Goal: Contribute content: Contribute content

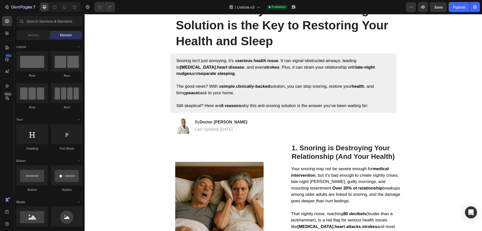
scroll to position [8, 0]
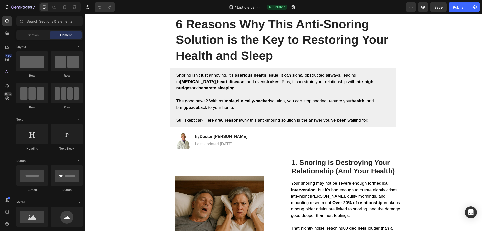
click at [223, 41] on h1 "6 Reasons Why This Anti-Snoring Solution is the Key to Restoring Your Health an…" at bounding box center [283, 40] width 216 height 48
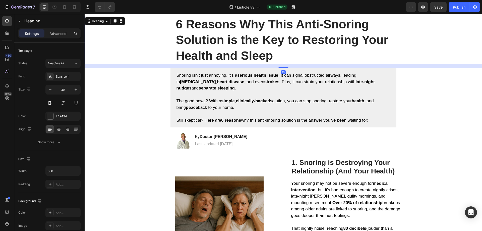
click at [264, 54] on h1 "6 Reasons Why This Anti-Snoring Solution is the Key to Restoring Your Health an…" at bounding box center [283, 40] width 216 height 48
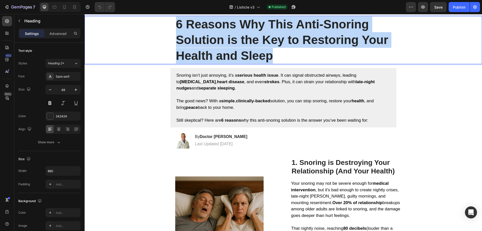
drag, startPoint x: 271, startPoint y: 57, endPoint x: 175, endPoint y: 26, distance: 101.1
click at [176, 26] on p "6 Reasons Why This Anti-Snoring Solution is the Key to Restoring Your Health an…" at bounding box center [283, 40] width 215 height 47
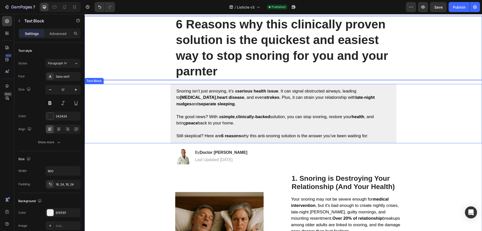
click at [149, 100] on div "Snoring isn’t just annoying, it’s a serious health issue . It can signal obstru…" at bounding box center [283, 113] width 387 height 59
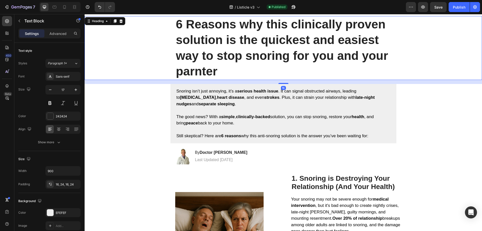
click at [194, 66] on p "6 Reasons why this clinically proven solution is the quickest and easiest way t…" at bounding box center [283, 48] width 215 height 63
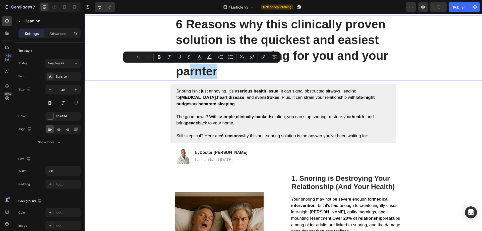
drag, startPoint x: 188, startPoint y: 71, endPoint x: 220, endPoint y: 72, distance: 31.4
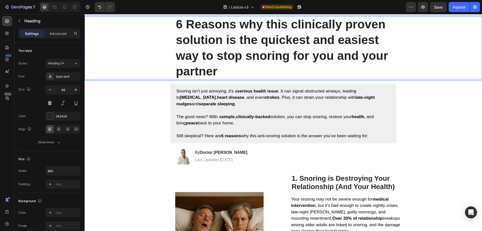
click at [231, 71] on p "6 Reasons why this clinically proven solution is the quickest and easiest way t…" at bounding box center [283, 48] width 215 height 63
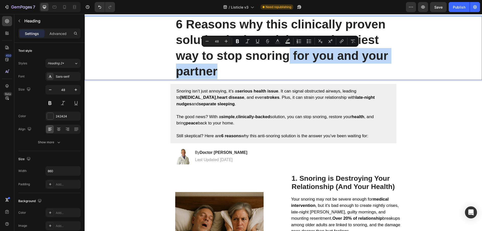
drag, startPoint x: 227, startPoint y: 72, endPoint x: 289, endPoint y: 63, distance: 62.2
click at [289, 63] on p "6 Reasons why this clinically proven solution is the quickest and easiest way t…" at bounding box center [283, 48] width 215 height 63
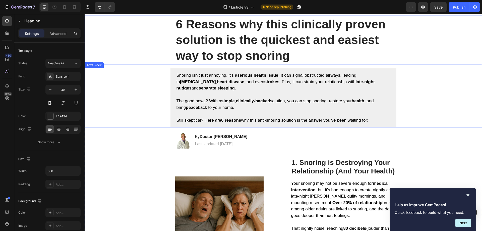
click at [243, 87] on p "Snoring isn’t just annoying, it’s a serious health issue . It can signal obstru…" at bounding box center [283, 81] width 214 height 19
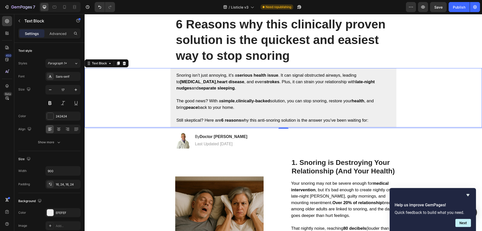
click at [367, 117] on p "Still skeptical? Here are 6 reasons why this anti-snoring solution is the answe…" at bounding box center [283, 120] width 214 height 7
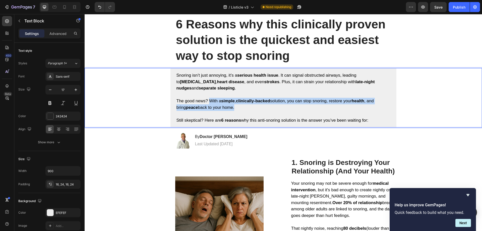
drag, startPoint x: 227, startPoint y: 105, endPoint x: 207, endPoint y: 102, distance: 20.1
click at [207, 102] on p "The good news? With a simple , clinically-backed solution, you can stop snoring…" at bounding box center [283, 104] width 214 height 13
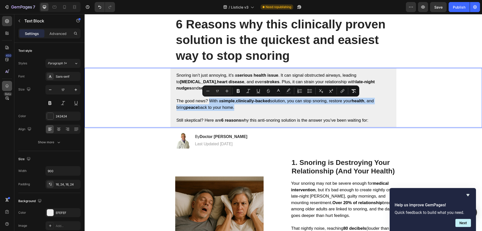
copy span "With a simple , clinically-backed solution, you can stop snoring, restore your …"
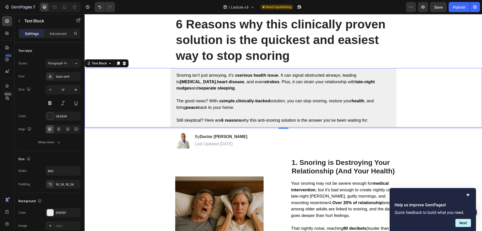
click at [213, 113] on p "Rich Text Editor. Editing area: main" at bounding box center [283, 113] width 214 height 7
drag, startPoint x: 203, startPoint y: 119, endPoint x: 281, endPoint y: 121, distance: 78.1
click at [276, 121] on span "Still skeptical? Here are 6 reasons why this anti-snoring solution is the answe…" at bounding box center [272, 120] width 192 height 5
click at [297, 121] on span "Still skeptical? Here are 6 reasons why this anti-snoring solution is the answe…" at bounding box center [272, 120] width 192 height 5
click at [277, 99] on span "The good news? With a simple , clinically-backed solution, you can stop snoring…" at bounding box center [274, 103] width 197 height 11
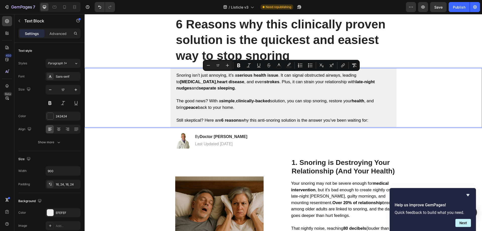
drag, startPoint x: 369, startPoint y: 120, endPoint x: 175, endPoint y: 75, distance: 199.2
click at [175, 75] on div "Snoring isn’t just annoying, it’s a serious health issue . It can signal obstru…" at bounding box center [283, 97] width 226 height 59
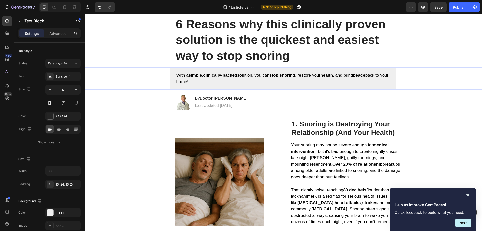
click at [193, 72] on div "With a simple , clinically-backed solution, you can stop snoring , restore your…" at bounding box center [283, 78] width 226 height 21
click at [176, 75] on span "With a simple , clinically-backed solution, you can stop snoring , restore your…" at bounding box center [282, 78] width 212 height 11
drag, startPoint x: 194, startPoint y: 76, endPoint x: 175, endPoint y: 77, distance: 18.1
click at [176, 77] on span "Suammy: With a simple , clinically-backed solution, you can stop snoring , rest…" at bounding box center [268, 78] width 185 height 11
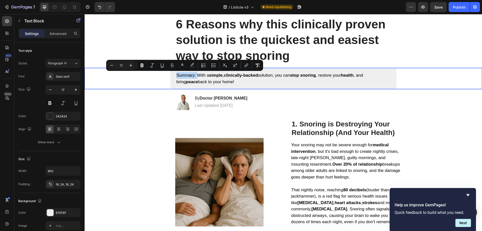
drag, startPoint x: 196, startPoint y: 76, endPoint x: 169, endPoint y: 76, distance: 26.1
click at [170, 76] on div "Summary: With a simple , clinically-backed solution, you can stop snoring , res…" at bounding box center [283, 78] width 226 height 21
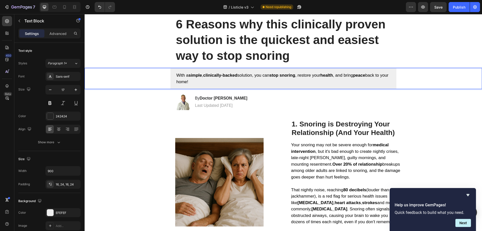
click at [215, 83] on p "With a simple , clinically-backed solution, you can stop snoring , restore your…" at bounding box center [283, 78] width 214 height 13
click at [176, 76] on span "With a simple , clinically-backed solution, you can stop snoring , restore your…" at bounding box center [282, 78] width 212 height 11
click at [274, 76] on strong "stop snoring" at bounding box center [282, 75] width 26 height 5
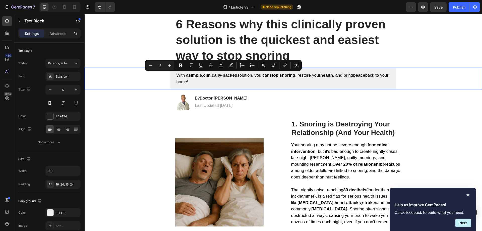
drag, startPoint x: 272, startPoint y: 76, endPoint x: 176, endPoint y: 75, distance: 95.6
click at [176, 75] on span "With a simple , clinically-backed solution, you can stop snoring , restore your…" at bounding box center [282, 78] width 212 height 11
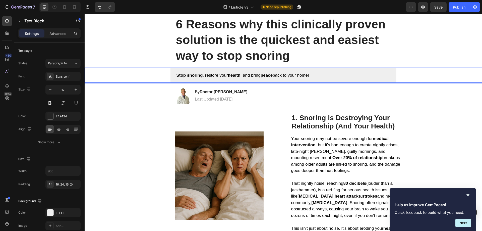
click at [322, 75] on p "Stop snoring , restore your health , and bring peace back to your home!" at bounding box center [283, 75] width 214 height 7
click at [381, 132] on icon "Hide survey" at bounding box center [468, 195] width 6 height 6
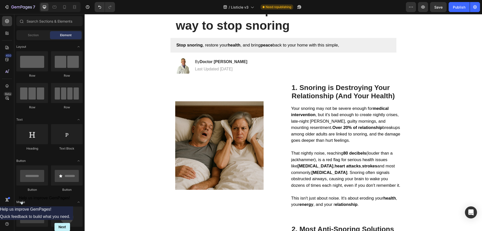
scroll to position [0, 0]
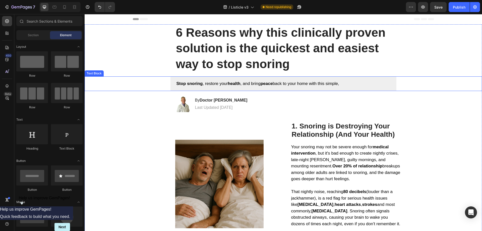
click at [347, 88] on div "Stop snoring , restore your health , and bring peace back to your home with thi…" at bounding box center [283, 83] width 226 height 15
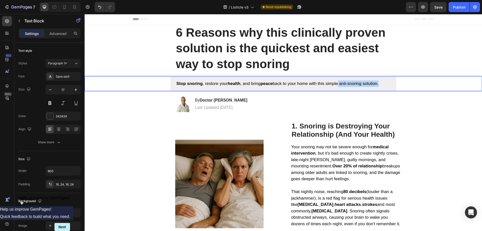
drag, startPoint x: 382, startPoint y: 84, endPoint x: 339, endPoint y: 85, distance: 43.5
click at [339, 85] on p "Stop snoring , restore your health , and bring peace back to your home with thi…" at bounding box center [283, 83] width 214 height 7
drag, startPoint x: 327, startPoint y: 84, endPoint x: 339, endPoint y: 85, distance: 12.1
click at [339, 85] on span "Stop snoring , restore your health , and bring peace back to your home with thi…" at bounding box center [282, 83] width 212 height 5
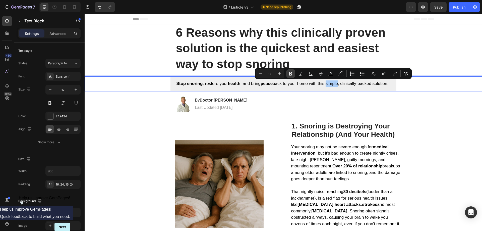
click at [289, 75] on icon "Editor contextual toolbar" at bounding box center [290, 73] width 5 height 5
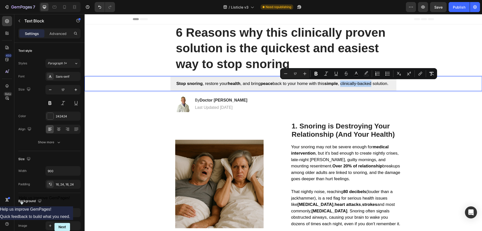
drag, startPoint x: 343, startPoint y: 83, endPoint x: 374, endPoint y: 84, distance: 31.4
click at [374, 84] on p "Stop snoring , restore your health , and bring peace back to your home with thi…" at bounding box center [283, 83] width 214 height 7
click at [315, 76] on icon "Editor contextual toolbar" at bounding box center [315, 73] width 5 height 5
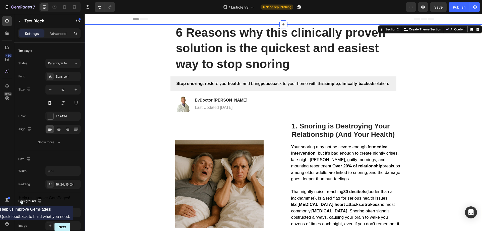
click at [308, 91] on div "Stop snoring , restore your health , and bring peace back to your home with thi…" at bounding box center [283, 83] width 226 height 15
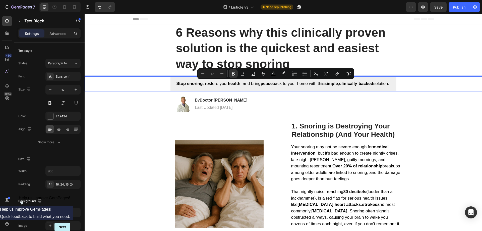
drag, startPoint x: 194, startPoint y: 92, endPoint x: 325, endPoint y: 84, distance: 131.5
click at [234, 74] on icon "Editor contextual toolbar" at bounding box center [233, 74] width 3 height 4
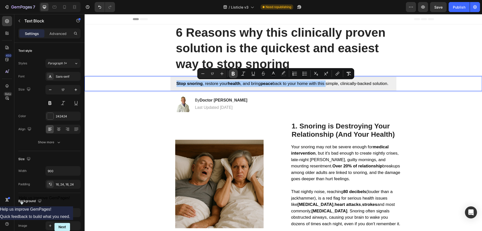
click at [234, 74] on icon "Editor contextual toolbar" at bounding box center [233, 74] width 3 height 4
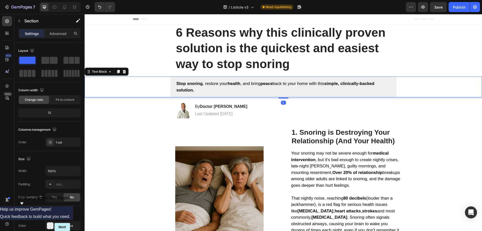
click at [199, 92] on p "Stop snoring , restore your health , and bring peace back to your home with thi…" at bounding box center [283, 86] width 214 height 13
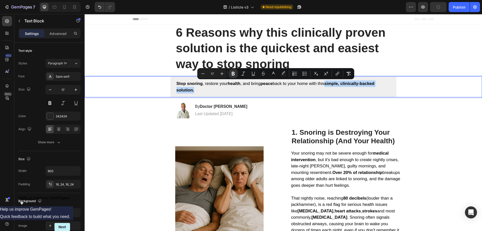
drag, startPoint x: 182, startPoint y: 91, endPoint x: 327, endPoint y: 84, distance: 144.5
click at [327, 84] on p "Stop snoring , restore your health , and bring peace back to your home with thi…" at bounding box center [283, 86] width 214 height 13
click at [235, 73] on icon "Editor contextual toolbar" at bounding box center [233, 73] width 5 height 5
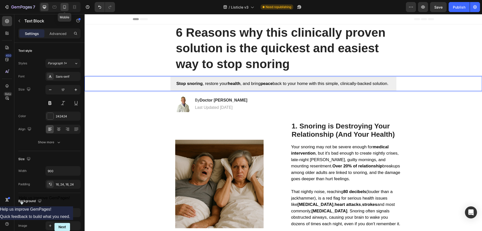
click at [65, 8] on icon at bounding box center [64, 7] width 5 height 5
type input "16"
type input "100%"
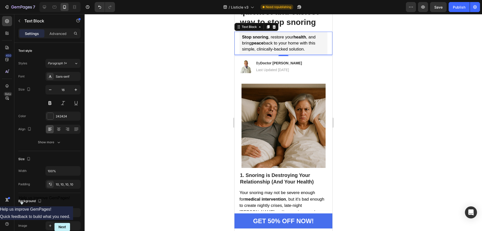
click at [381, 83] on div at bounding box center [283, 122] width 397 height 217
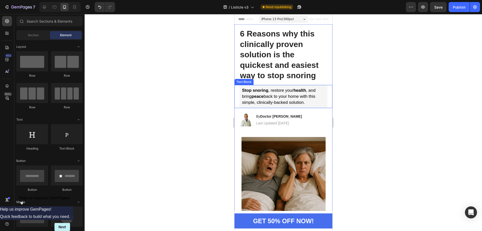
click at [283, 97] on span "Stop snoring , restore your health , and bring peace back to your home with thi…" at bounding box center [279, 96] width 74 height 17
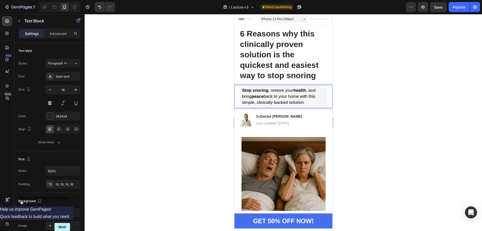
click at [306, 103] on p "Stop snoring , restore your health , and bring peace back to your home with thi…" at bounding box center [283, 96] width 83 height 18
click at [297, 102] on span "Stop snoring , restore your health , and bring peace back to your home with thi…" at bounding box center [279, 96] width 74 height 17
click at [307, 103] on p "Stop snoring , restore your health , and bring peace back to your home with thi…" at bounding box center [283, 96] width 83 height 18
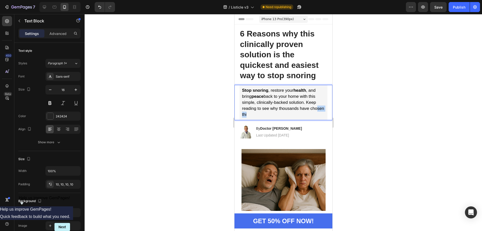
drag, startPoint x: 266, startPoint y: 113, endPoint x: 248, endPoint y: 114, distance: 17.8
click at [248, 114] on p "Stop snoring , restore your health , and bring peace back to your home with thi…" at bounding box center [283, 102] width 83 height 30
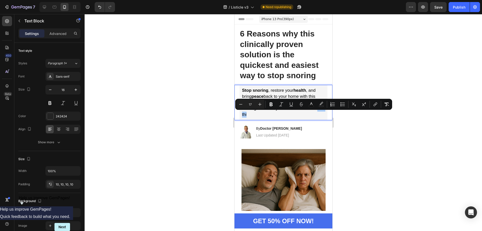
click at [381, 132] on div at bounding box center [283, 122] width 397 height 217
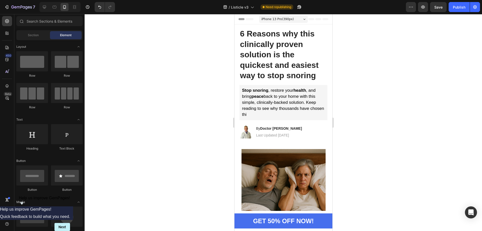
drag, startPoint x: 331, startPoint y: 34, endPoint x: 567, endPoint y: 70, distance: 239.0
click at [273, 113] on p "Stop snoring , restore your health , and bring peace back to your home with thi…" at bounding box center [283, 102] width 83 height 30
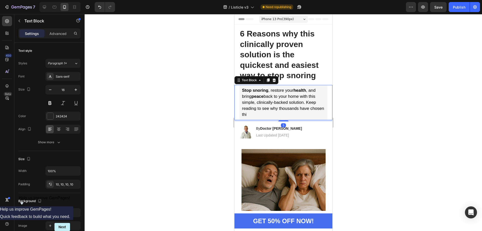
click at [278, 113] on p "Stop snoring , restore your health , and bring peace back to your home with thi…" at bounding box center [283, 102] width 83 height 30
drag, startPoint x: 268, startPoint y: 116, endPoint x: 300, endPoint y: 110, distance: 33.1
click at [300, 110] on p "Stop snoring , restore your health , and bring peace back to your home with thi…" at bounding box center [283, 102] width 83 height 30
click at [42, 8] on icon at bounding box center [44, 7] width 5 height 5
type input "17"
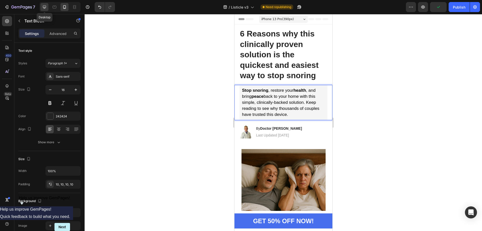
type input "900"
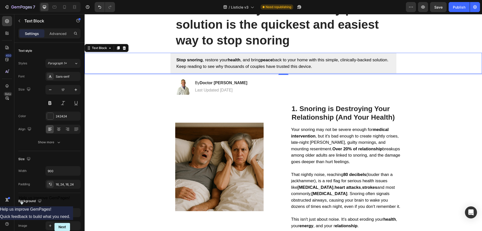
scroll to position [20, 0]
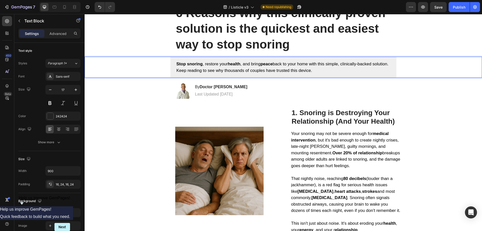
click at [328, 69] on p "Stop snoring , restore your health , and bring peace back to your home with thi…" at bounding box center [283, 67] width 214 height 13
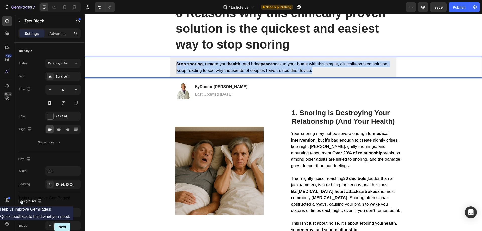
drag, startPoint x: 331, startPoint y: 71, endPoint x: 175, endPoint y: 61, distance: 156.2
click at [176, 61] on p "Stop snoring , restore your health , and bring peace back to your home with thi…" at bounding box center [283, 67] width 214 height 13
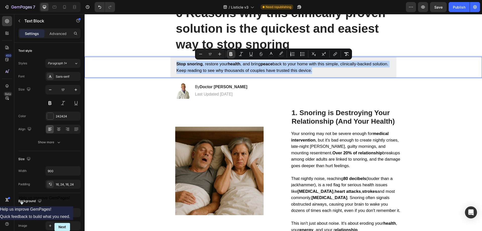
copy span "Stop snoring , restore your health , and bring peace back to your home with thi…"
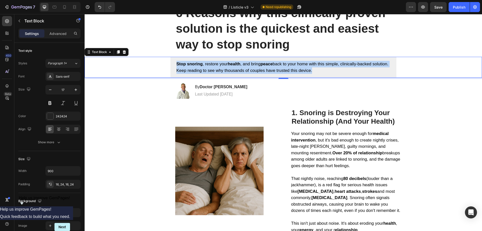
click at [244, 74] on div "Stop snoring , restore your health , and bring peace back to your home with thi…" at bounding box center [283, 67] width 226 height 21
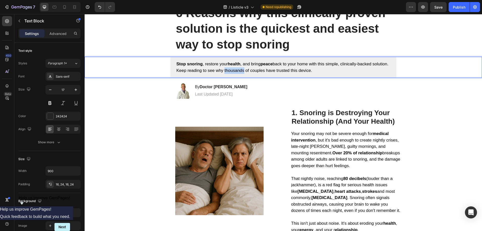
drag, startPoint x: 239, startPoint y: 70, endPoint x: 259, endPoint y: 71, distance: 19.6
click at [259, 71] on span "Stop snoring , restore your health , and bring peace back to your home with thi…" at bounding box center [282, 66] width 212 height 11
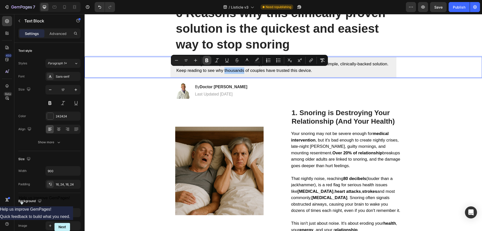
click at [209, 59] on icon "Editor contextual toolbar" at bounding box center [206, 60] width 5 height 5
click at [270, 76] on div "Stop snoring , restore your health , and bring peace back to your home with thi…" at bounding box center [283, 67] width 226 height 21
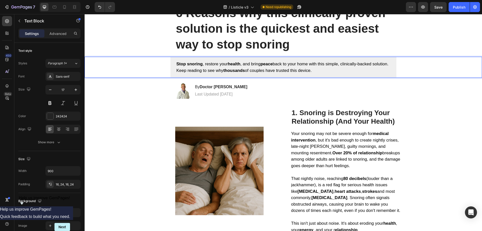
click at [266, 71] on span "Stop snoring , restore your health , and bring peace back to your home with thi…" at bounding box center [282, 66] width 212 height 11
drag, startPoint x: 263, startPoint y: 70, endPoint x: 282, endPoint y: 71, distance: 19.1
click at [282, 71] on span "Stop snoring , restore your health , and bring peace back to your home with thi…" at bounding box center [282, 66] width 212 height 11
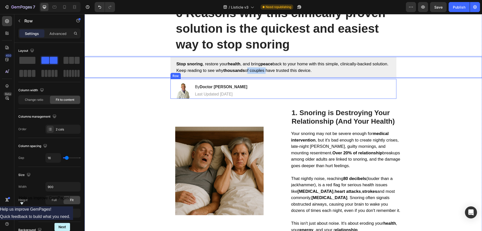
click at [279, 88] on div "Image By Doctor [PERSON_NAME] Heading Last Updated [DATE] Text Block Row" at bounding box center [283, 89] width 226 height 20
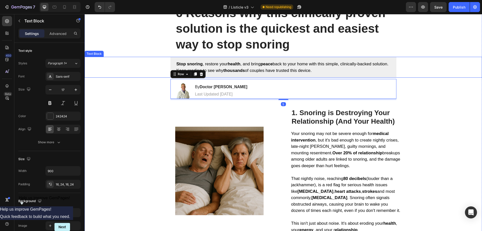
click at [243, 70] on strong "thousands" at bounding box center [234, 70] width 22 height 5
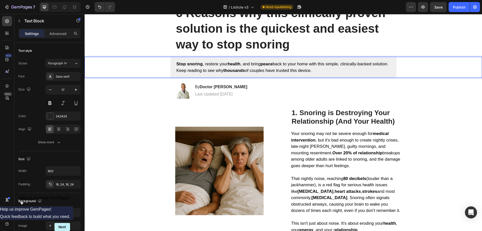
drag, startPoint x: 240, startPoint y: 70, endPoint x: 280, endPoint y: 71, distance: 40.2
click at [287, 70] on span "Stop snoring , restore your health , and bring peace back to your home with thi…" at bounding box center [282, 66] width 212 height 11
drag, startPoint x: 294, startPoint y: 72, endPoint x: 287, endPoint y: 72, distance: 7.5
click at [287, 72] on span "Stop snoring , restore your health , and bring peace back to your home with thi…" at bounding box center [282, 66] width 212 height 11
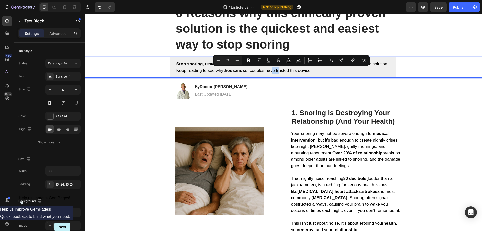
click at [289, 72] on span "Stop snoring , restore your health , and bring peace back to your home with thi…" at bounding box center [282, 66] width 212 height 11
drag, startPoint x: 284, startPoint y: 70, endPoint x: 307, endPoint y: 72, distance: 23.4
click at [307, 72] on span "Stop snoring , restore your health , and bring peace back to your home with thi…" at bounding box center [282, 66] width 212 height 11
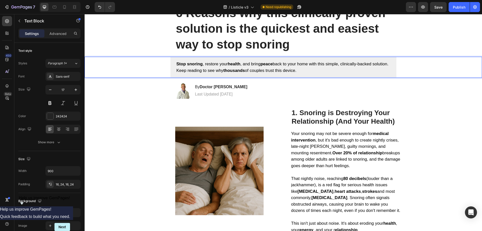
click at [244, 72] on strong "thousands" at bounding box center [234, 70] width 22 height 5
drag, startPoint x: 239, startPoint y: 70, endPoint x: 281, endPoint y: 72, distance: 41.5
click at [281, 72] on span "Stop snoring , restore your health , and bring peace back to your home with thi…" at bounding box center [282, 66] width 212 height 11
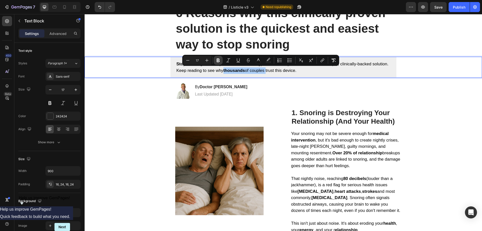
click at [218, 60] on icon "Editor contextual toolbar" at bounding box center [218, 60] width 3 height 4
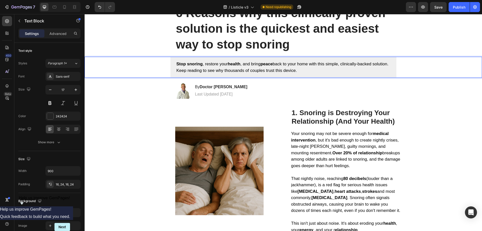
click at [218, 60] on div "Stop snoring , restore your health , and bring peace back to your home with thi…" at bounding box center [283, 67] width 226 height 21
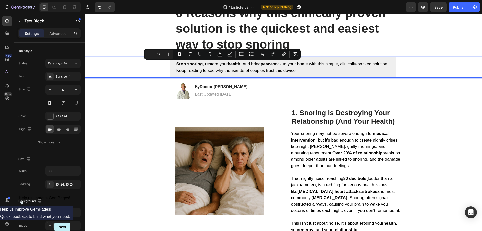
click at [247, 73] on p "Stop snoring , restore your health , and bring peace back to your home with thi…" at bounding box center [283, 67] width 214 height 13
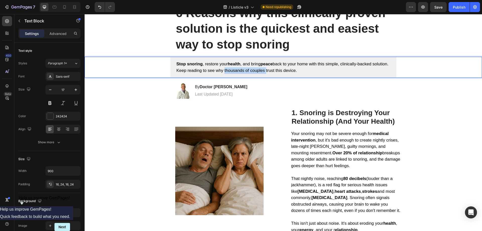
drag, startPoint x: 239, startPoint y: 71, endPoint x: 280, endPoint y: 70, distance: 40.7
click at [280, 70] on span "Stop snoring , restore your health , and bring peace back to your home with thi…" at bounding box center [282, 66] width 212 height 11
click at [337, 71] on p "Stop snoring , restore your health , and bring peace back to your home with thi…" at bounding box center [283, 67] width 214 height 13
drag, startPoint x: 279, startPoint y: 70, endPoint x: 240, endPoint y: 71, distance: 38.9
click at [240, 71] on span "Stop snoring , restore your health , and bring peace back to your home with thi…" at bounding box center [282, 66] width 212 height 11
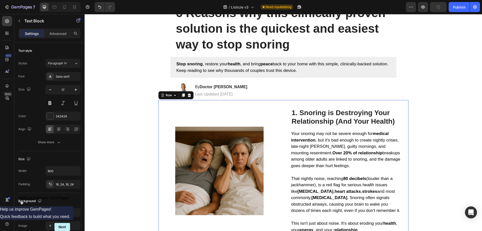
click at [381, 102] on div "1. Snoring is Destroying Your Relationship (And Your Health) Heading Your snori…" at bounding box center [283, 170] width 250 height 141
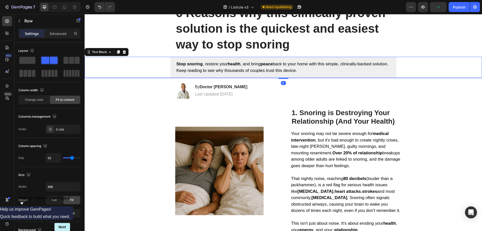
click at [260, 67] on p "Stop snoring , restore your health , and bring peace back to your home with thi…" at bounding box center [283, 67] width 214 height 13
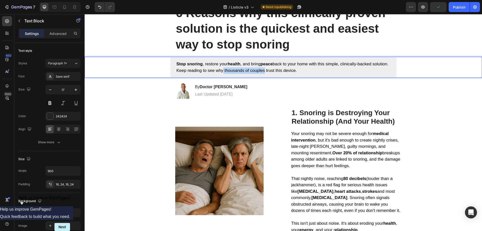
drag, startPoint x: 280, startPoint y: 71, endPoint x: 239, endPoint y: 72, distance: 40.9
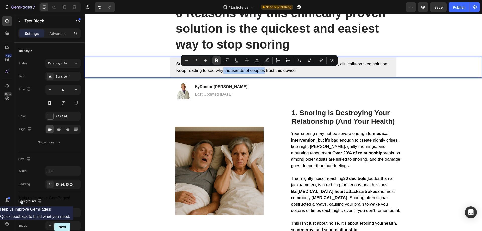
click at [219, 61] on button "Bold" at bounding box center [216, 60] width 9 height 9
click at [278, 91] on div "Image By Doctor [PERSON_NAME] Heading Last Updated [DATE] Text Block Row" at bounding box center [283, 89] width 226 height 20
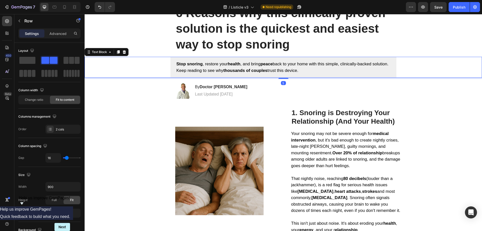
click at [327, 74] on div "Stop snoring , restore your health , and bring peace back to your home with thi…" at bounding box center [283, 67] width 226 height 21
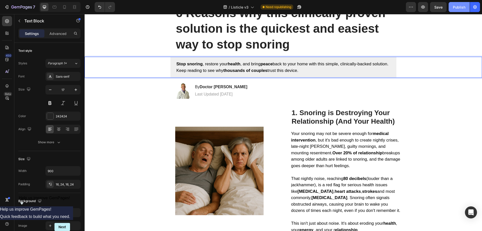
click at [381, 9] on div "Publish" at bounding box center [459, 7] width 13 height 5
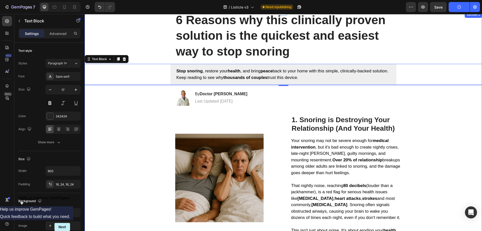
scroll to position [0, 0]
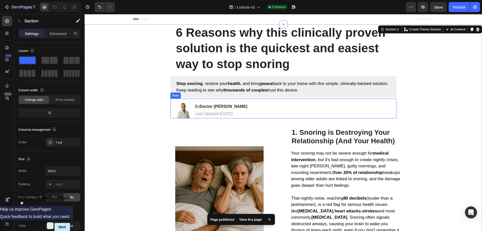
drag, startPoint x: 335, startPoint y: 102, endPoint x: 328, endPoint y: 101, distance: 6.9
click at [334, 102] on div "Image By Doctor [PERSON_NAME] Heading Last Updated [DATE] Text Block Row" at bounding box center [283, 108] width 226 height 20
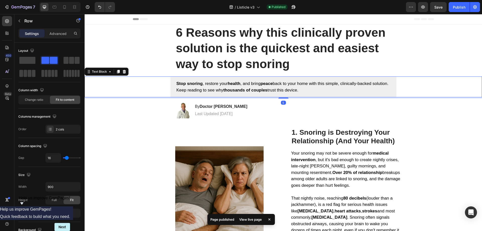
click at [317, 90] on p "Stop snoring , restore your health , and bring peace back to your home with thi…" at bounding box center [283, 86] width 214 height 13
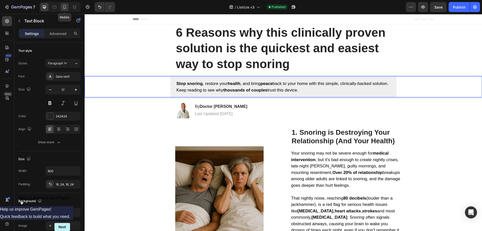
click at [66, 8] on icon at bounding box center [64, 7] width 5 height 5
type input "16"
type input "100%"
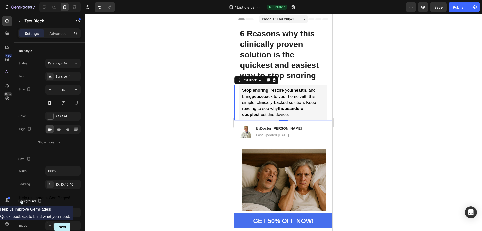
click at [381, 59] on div at bounding box center [283, 122] width 397 height 217
click at [310, 110] on p "Stop snoring , restore your health , and bring peace back to your home with thi…" at bounding box center [283, 102] width 83 height 30
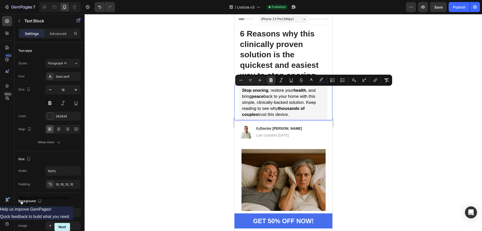
drag, startPoint x: 292, startPoint y: 115, endPoint x: 241, endPoint y: 91, distance: 56.8
click at [241, 91] on div "Stop snoring , restore your health , and bring peace back to your home with thi…" at bounding box center [283, 102] width 88 height 35
click at [272, 80] on icon "Editor contextual toolbar" at bounding box center [271, 80] width 3 height 4
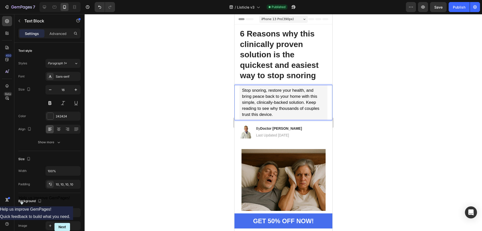
click at [381, 119] on div at bounding box center [283, 122] width 397 height 217
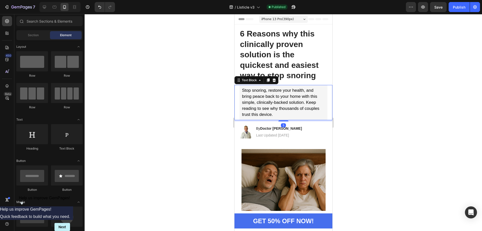
click at [322, 111] on div "Stop snoring, restore your health, and bring peace back to your home with this …" at bounding box center [283, 102] width 88 height 35
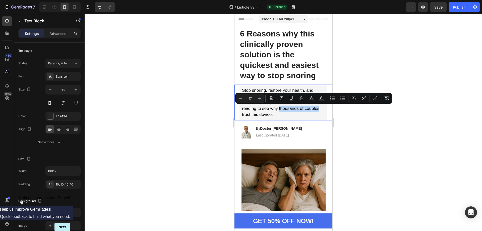
drag, startPoint x: 279, startPoint y: 108, endPoint x: 318, endPoint y: 109, distance: 39.7
click at [318, 109] on span "Stop snoring, restore your health, and bring peace back to your home with this …" at bounding box center [280, 102] width 77 height 29
click at [271, 98] on icon "Editor contextual toolbar" at bounding box center [271, 98] width 5 height 5
click at [381, 128] on div at bounding box center [283, 122] width 397 height 217
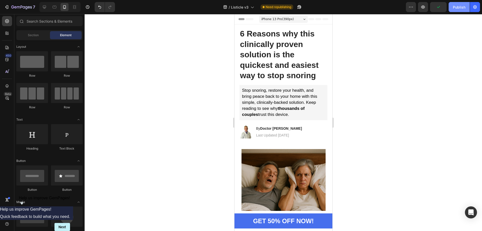
click at [381, 8] on div "Publish" at bounding box center [459, 7] width 13 height 5
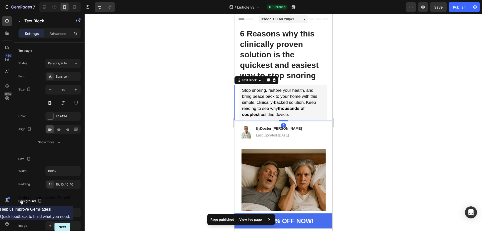
click at [293, 106] on strong "thousands of couples" at bounding box center [273, 111] width 62 height 11
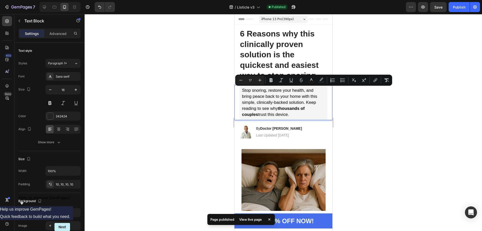
drag, startPoint x: 296, startPoint y: 116, endPoint x: 241, endPoint y: 91, distance: 60.5
click at [241, 91] on div "Stop snoring, restore your health, and bring peace back to your home with this …" at bounding box center [283, 102] width 88 height 35
copy span "Stop snoring, restore your health, and bring peace back to your home with this …"
click at [375, 132] on div at bounding box center [283, 122] width 397 height 217
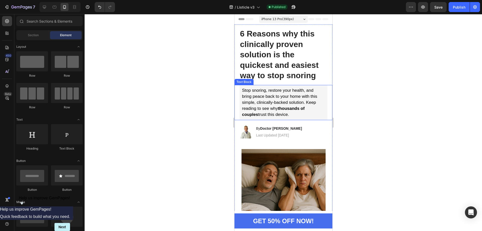
click at [310, 109] on p "Stop snoring, restore your health, and bring peace back to your home with this …" at bounding box center [283, 102] width 83 height 30
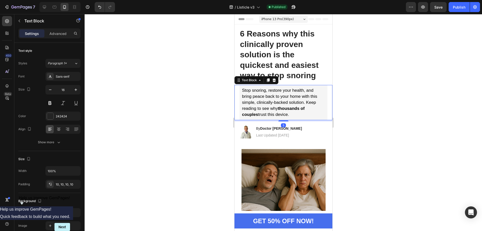
click at [381, 105] on div at bounding box center [283, 122] width 397 height 217
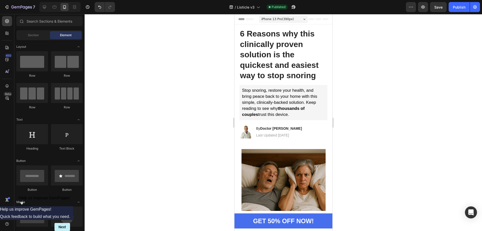
drag, startPoint x: 329, startPoint y: 32, endPoint x: 566, endPoint y: 45, distance: 237.8
click at [276, 88] on span "Stop snoring, restore your health, and bring peace back to your home with this …" at bounding box center [279, 102] width 75 height 29
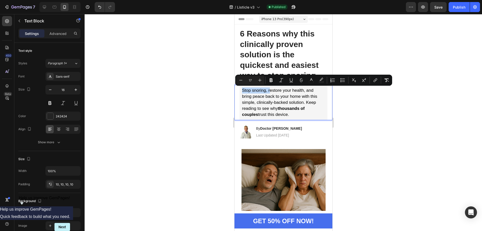
drag, startPoint x: 270, startPoint y: 90, endPoint x: 242, endPoint y: 89, distance: 28.1
click at [242, 89] on span "Stop snoring, restore your health, and bring peace back to your home with this …" at bounding box center [279, 102] width 75 height 29
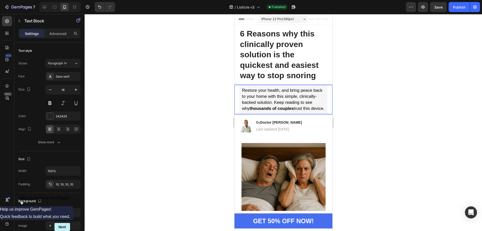
click at [240, 97] on div "Restore your health, and bring peace back to your home with this simple, clinic…" at bounding box center [283, 99] width 88 height 29
drag, startPoint x: 312, startPoint y: 88, endPoint x: 311, endPoint y: 91, distance: 2.9
click at [312, 88] on p "Restore your health, and bring peace back to your home with this simple, clinic…" at bounding box center [283, 99] width 83 height 24
click at [47, 7] on div at bounding box center [44, 7] width 8 height 8
type input "17"
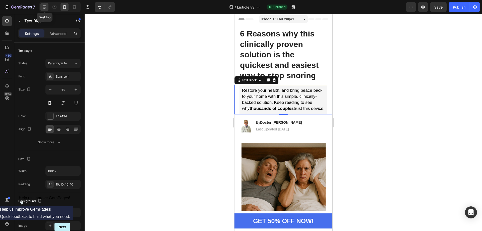
type input "900"
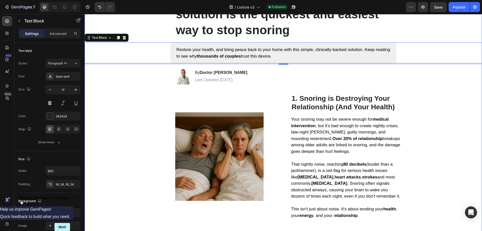
scroll to position [45, 0]
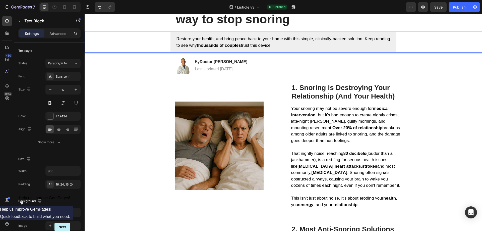
drag, startPoint x: 284, startPoint y: 46, endPoint x: 171, endPoint y: 38, distance: 113.8
click at [171, 38] on div "Restore your health, and bring peace back to your home with this simple, clinic…" at bounding box center [283, 42] width 226 height 21
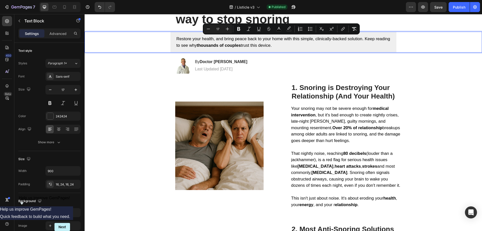
copy span "Restore your health, and bring peace back to your home with this simple, clinic…"
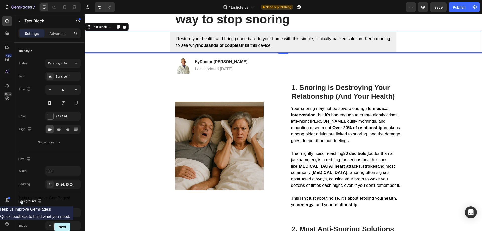
click at [319, 47] on p "Restore your health, and bring peace back to your home with this simple, clinic…" at bounding box center [283, 42] width 214 height 13
drag, startPoint x: 256, startPoint y: 48, endPoint x: 173, endPoint y: 42, distance: 82.8
click at [173, 42] on div "Restore your health, and bring peace back to your home with this simple, clinic…" at bounding box center [283, 42] width 226 height 21
drag, startPoint x: 455, startPoint y: 8, endPoint x: 452, endPoint y: 13, distance: 6.3
click at [381, 8] on div "Publish" at bounding box center [459, 7] width 13 height 5
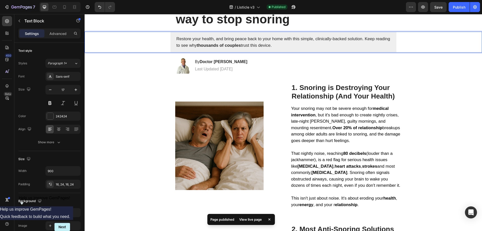
click at [214, 40] on p "Restore your health, and bring peace back to your home with this simple, clinic…" at bounding box center [283, 42] width 214 height 13
click at [213, 40] on p "Restore your health, and bring peace back to your home with this simple, clinic…" at bounding box center [283, 42] width 214 height 13
click at [381, 5] on div "Publish" at bounding box center [459, 7] width 13 height 5
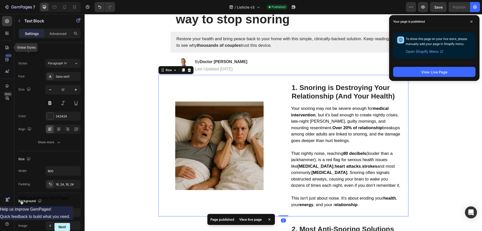
click at [343, 76] on div "1. Snoring is Destroying Your Relationship (And Your Health) Heading Your snori…" at bounding box center [283, 145] width 250 height 141
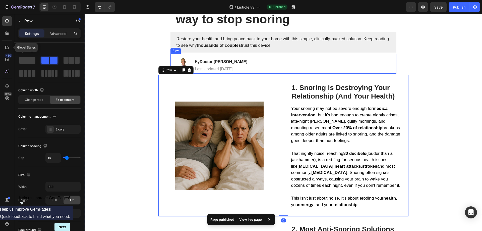
click at [345, 56] on div "Image By Doctor [PERSON_NAME] Heading Last Updated [DATE] Text Block Row" at bounding box center [283, 64] width 226 height 20
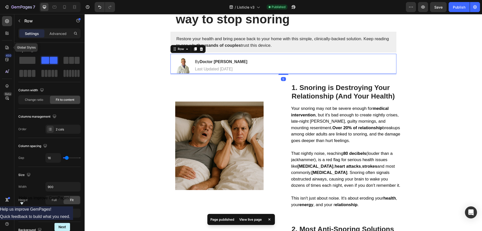
click at [347, 61] on div "Image By Doctor [PERSON_NAME] Heading Last Updated [DATE] Text Block Row 5" at bounding box center [283, 64] width 226 height 20
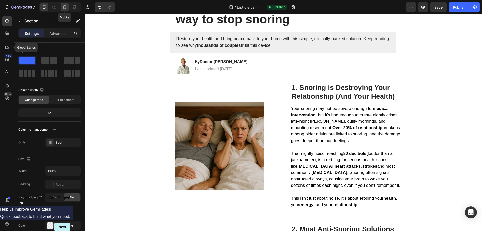
click at [66, 4] on div at bounding box center [64, 7] width 8 height 8
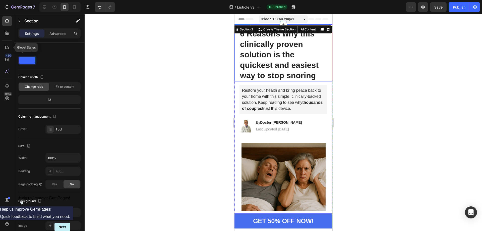
click at [286, 92] on p "Restore your health and bring peace back to your home with this simple, clinica…" at bounding box center [283, 99] width 83 height 24
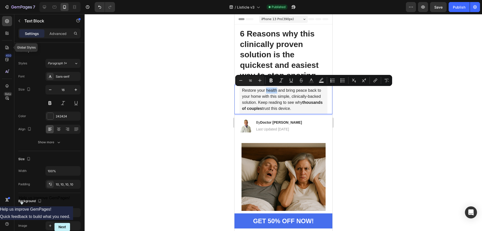
drag, startPoint x: 266, startPoint y: 91, endPoint x: 277, endPoint y: 91, distance: 11.0
click at [381, 120] on div at bounding box center [283, 122] width 397 height 217
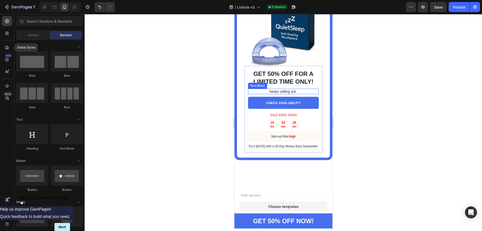
scroll to position [2126, 0]
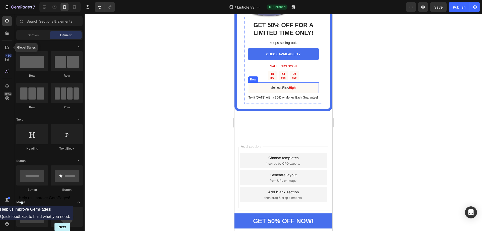
click at [296, 82] on div "Sell-out Risk: High Text Block Row" at bounding box center [283, 87] width 71 height 11
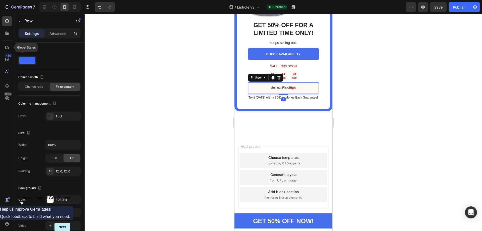
click at [295, 84] on div "Sell-out Risk: High Text Block Row 8" at bounding box center [283, 87] width 71 height 11
click at [45, 5] on icon at bounding box center [44, 7] width 5 height 5
type input "200"
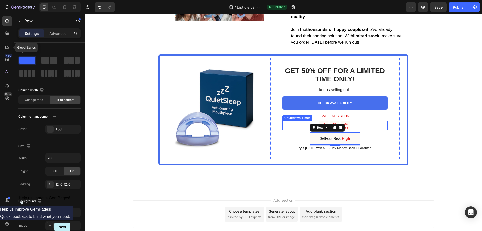
scroll to position [1687, 0]
click at [352, 132] on div "Sell-out Risk: High Text Block Row 8" at bounding box center [335, 138] width 50 height 12
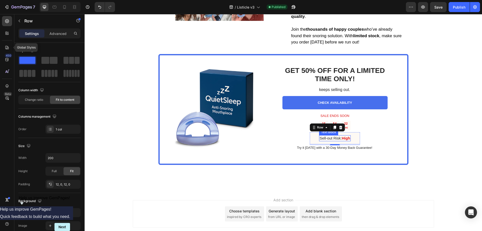
click at [348, 132] on strong "High" at bounding box center [346, 138] width 8 height 4
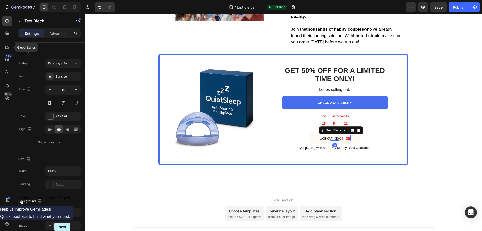
click at [348, 132] on strong "High" at bounding box center [346, 138] width 8 height 4
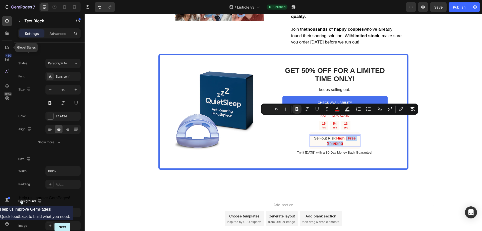
drag, startPoint x: 342, startPoint y: 125, endPoint x: 345, endPoint y: 118, distance: 7.2
click at [345, 132] on p "Sell-out Risk: High | Free Shipping" at bounding box center [334, 141] width 49 height 10
click at [336, 108] on icon "Editor contextual toolbar" at bounding box center [337, 108] width 5 height 5
type input "E30D0D"
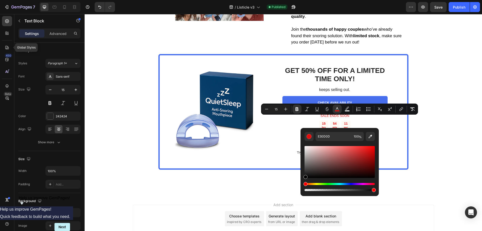
drag, startPoint x: 400, startPoint y: 186, endPoint x: 385, endPoint y: 197, distance: 18.7
type input "000000"
click at [295, 132] on p "Try it [DATE] with a 30-Day Money Back Guarantee!" at bounding box center [334, 152] width 105 height 4
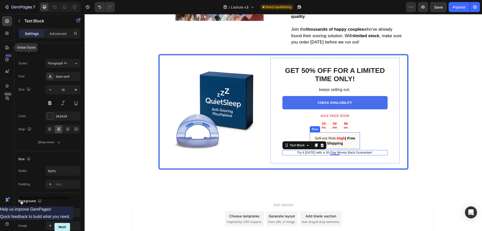
click at [344, 132] on strong "| Free Shipping" at bounding box center [341, 140] width 28 height 9
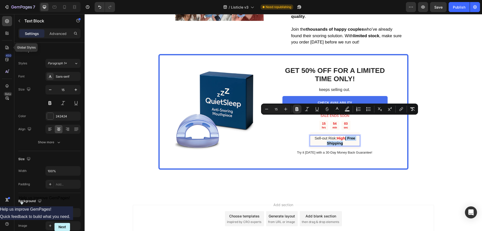
drag, startPoint x: 336, startPoint y: 123, endPoint x: 345, endPoint y: 119, distance: 9.3
click at [345, 132] on p "Sell-out Risk: High | Free Shipping" at bounding box center [334, 141] width 49 height 10
click at [294, 107] on icon "Editor contextual toolbar" at bounding box center [296, 108] width 5 height 5
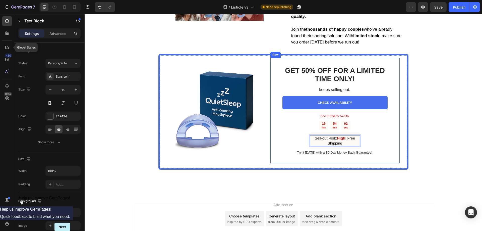
click at [381, 127] on div "GET 50% OFF FOR A LIMITED TIME ONLY! Heading keeps selling out. Text Block CHEC…" at bounding box center [334, 111] width 129 height 106
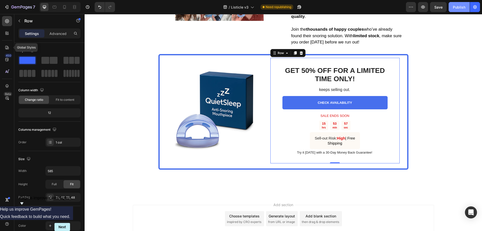
click at [381, 9] on button "Publish" at bounding box center [458, 7] width 21 height 10
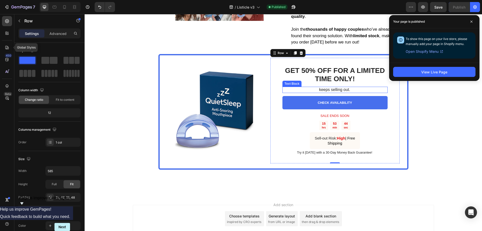
click at [335, 87] on p "keeps selling out." at bounding box center [334, 89] width 105 height 5
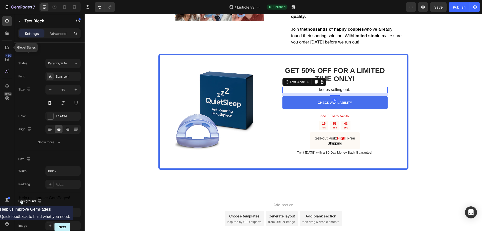
click at [346, 87] on p "keeps selling out." at bounding box center [334, 89] width 105 height 5
click at [350, 87] on p "keeps selling out." at bounding box center [334, 89] width 105 height 5
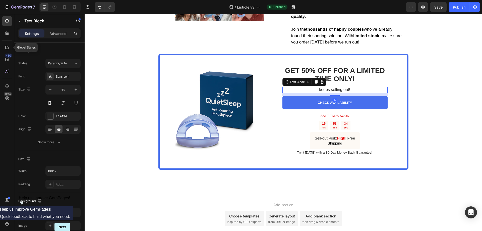
click at [339, 87] on p "keeps selling out!" at bounding box center [334, 89] width 105 height 5
drag, startPoint x: 325, startPoint y: 71, endPoint x: 321, endPoint y: 70, distance: 4.1
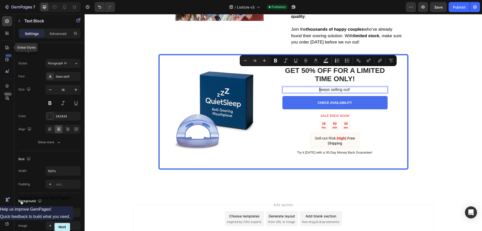
click at [318, 87] on p "keeps selling out!" at bounding box center [334, 89] width 105 height 5
click at [335, 87] on p "keeps selling out!" at bounding box center [334, 89] width 105 height 5
drag, startPoint x: 317, startPoint y: 71, endPoint x: 347, endPoint y: 72, distance: 29.9
click at [347, 87] on p "keeps selling out!" at bounding box center [334, 89] width 105 height 5
copy p "keeps selling out"
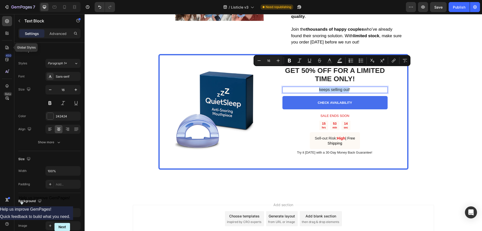
click at [331, 87] on p "keeps selling out!" at bounding box center [334, 89] width 105 height 5
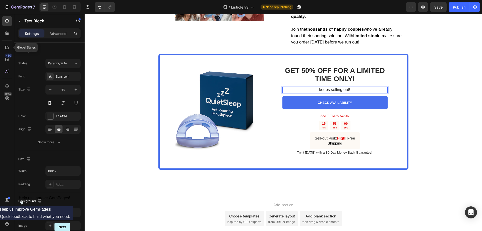
click at [349, 87] on p "keeps selling out!" at bounding box center [334, 89] width 105 height 5
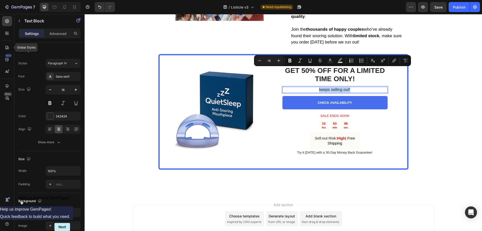
drag, startPoint x: 353, startPoint y: 71, endPoint x: 318, endPoint y: 70, distance: 34.9
click at [318, 87] on p "keeps selling out!" at bounding box center [334, 89] width 105 height 5
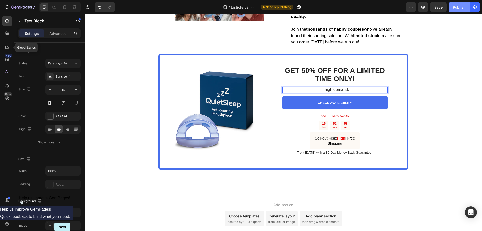
click at [381, 11] on button "Publish" at bounding box center [458, 7] width 21 height 10
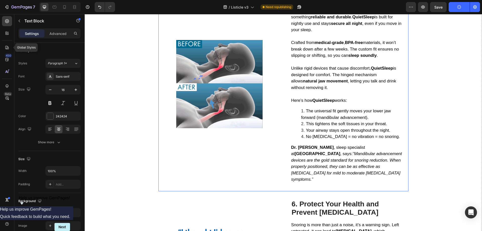
scroll to position [0, 0]
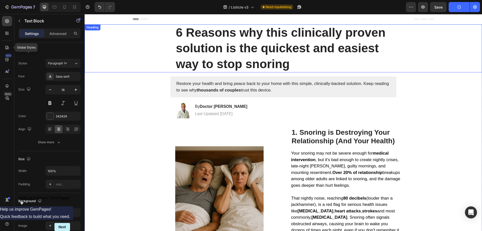
click at [198, 35] on h1 "6 Reasons why this clinically proven solution is the quickest and easiest way t…" at bounding box center [283, 48] width 216 height 48
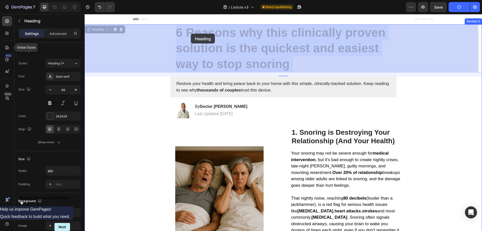
drag, startPoint x: 185, startPoint y: 33, endPoint x: 190, endPoint y: 34, distance: 4.8
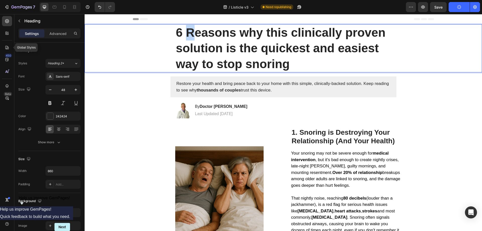
drag, startPoint x: 191, startPoint y: 35, endPoint x: 186, endPoint y: 34, distance: 5.3
click at [186, 34] on p "6 Reasons why this clinically proven solution is the quickest and easiest way t…" at bounding box center [283, 48] width 215 height 47
click at [213, 35] on p "6 reasons why this clinically proven solution is the quickest and easiest way t…" at bounding box center [283, 48] width 215 height 47
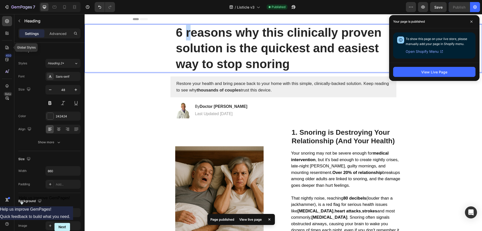
click at [185, 32] on p "6 reasons why this clinically proven solution is the quickest and easiest way t…" at bounding box center [283, 48] width 215 height 47
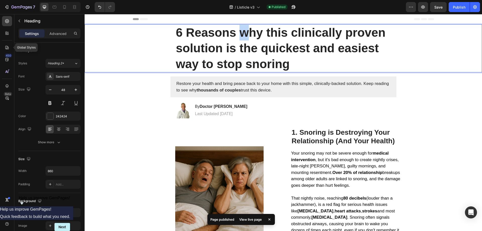
drag, startPoint x: 240, startPoint y: 34, endPoint x: 244, endPoint y: 34, distance: 4.8
click at [244, 34] on p "6 Reasons why this clinically proven solution is the quickest and easiest way t…" at bounding box center [283, 48] width 215 height 47
drag, startPoint x: 270, startPoint y: 35, endPoint x: 267, endPoint y: 35, distance: 3.5
click at [267, 35] on p "6 Reasons Why this clinically proven solution is the quickest and easiest way t…" at bounding box center [283, 48] width 215 height 47
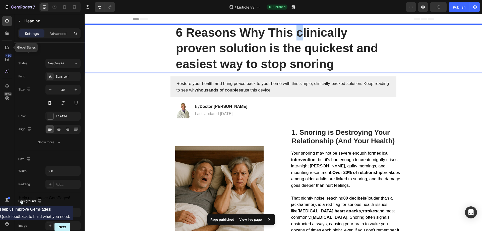
drag, startPoint x: 299, startPoint y: 35, endPoint x: 295, endPoint y: 34, distance: 3.3
click at [296, 34] on p "6 Reasons Why This clinically proven solution is the quickest and easiest way t…" at bounding box center [283, 48] width 215 height 47
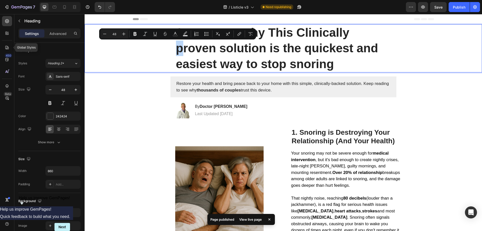
click at [178, 49] on p "6 Reasons Why This Clinically proven solution is the quickest and easiest way t…" at bounding box center [283, 48] width 215 height 47
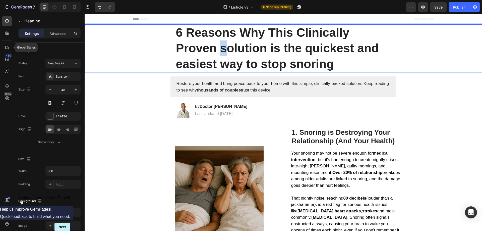
click at [222, 49] on p "6 Reasons Why This Clinically Proven solution is the quickest and easiest way t…" at bounding box center [283, 48] width 215 height 47
click at [286, 49] on p "6 Reasons Why This Clinically Proven Solution is the quickest and easiest way t…" at bounding box center [283, 48] width 215 height 47
click at [313, 51] on p "6 Reasons Why This Clinically Proven Solution is The quickest and easiest way t…" at bounding box center [283, 48] width 215 height 47
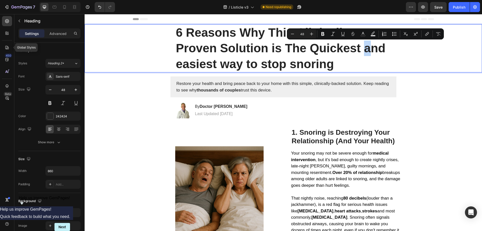
click at [364, 51] on p "6 Reasons Why This Clinically Proven Solution is The Quickest and easiest way t…" at bounding box center [283, 48] width 215 height 47
drag, startPoint x: 327, startPoint y: 59, endPoint x: 230, endPoint y: 63, distance: 97.5
click at [327, 59] on p "6 Reasons Why This Clinically Proven Solution is The Quickest and easiest way t…" at bounding box center [283, 48] width 215 height 47
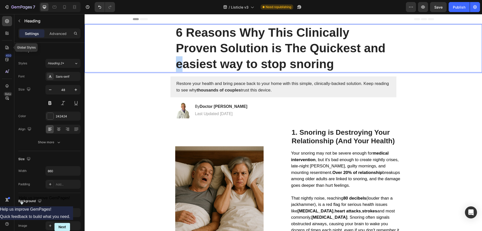
click at [176, 65] on p "6 Reasons Why This Clinically Proven Solution is The Quickest and easiest way t…" at bounding box center [283, 48] width 215 height 47
click at [224, 65] on p "6 Reasons Why This Clinically Proven Solution is The Quickest and Easiest way t…" at bounding box center [283, 48] width 215 height 47
drag, startPoint x: 251, startPoint y: 66, endPoint x: 258, endPoint y: 65, distance: 7.0
click at [253, 66] on p "6 Reasons Why This Clinically Proven Solution is The Quickest and Easiest Way t…" at bounding box center [283, 48] width 215 height 47
click at [268, 65] on p "6 Reasons Why This Clinically Proven Solution is The Quickest and Easiest Way t…" at bounding box center [283, 48] width 215 height 47
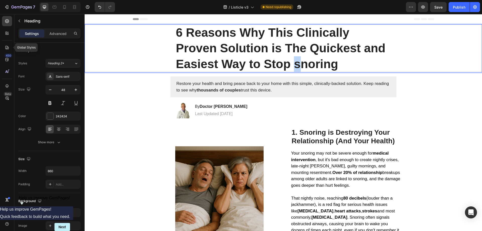
drag, startPoint x: 298, startPoint y: 67, endPoint x: 294, endPoint y: 66, distance: 3.8
click at [294, 66] on p "6 Reasons Why This Clinically Proven Solution is The Quickest and Easiest Way t…" at bounding box center [283, 48] width 215 height 47
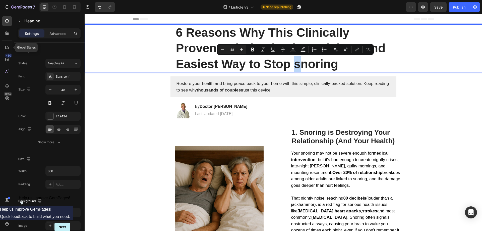
click at [297, 66] on p "6 Reasons Why This Clinically Proven Solution is The Quickest and Easiest Way t…" at bounding box center [283, 48] width 215 height 47
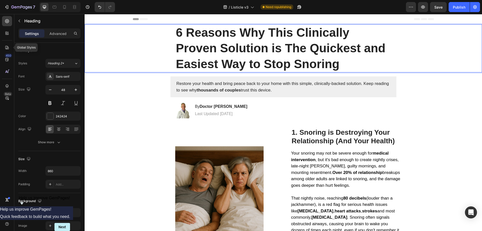
click at [297, 58] on p "6 Reasons Why This Clinically Proven Solution is The Quickest and Easiest Way t…" at bounding box center [283, 48] width 215 height 47
drag, startPoint x: 449, startPoint y: 8, endPoint x: 449, endPoint y: 13, distance: 4.5
click at [381, 8] on button "Publish" at bounding box center [458, 7] width 21 height 10
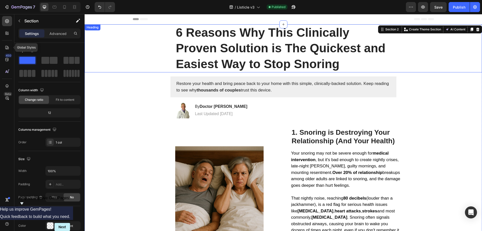
click at [314, 47] on p "6 Reasons Why This Clinically Proven Solution is The Quickest and Easiest Way t…" at bounding box center [283, 48] width 215 height 47
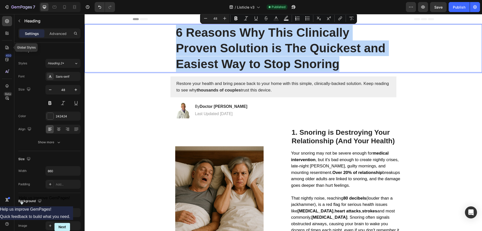
drag, startPoint x: 339, startPoint y: 63, endPoint x: 175, endPoint y: 32, distance: 166.6
click at [176, 32] on p "6 Reasons Why This Clinically Proven Solution is The Quickest and Easiest Way t…" at bounding box center [283, 48] width 215 height 47
copy p "6 Reasons Why This Clinically Proven Solution is The Quickest and Easiest Way t…"
click at [221, 56] on p "6 Reasons Why This Clinically Proven Solution is The Quickest and Easiest Way t…" at bounding box center [283, 48] width 215 height 47
click at [277, 82] on p "Restore your health and bring peace back to your home with this simple, clinica…" at bounding box center [283, 86] width 214 height 13
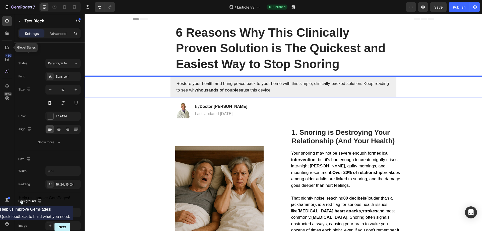
drag, startPoint x: 175, startPoint y: 83, endPoint x: 275, endPoint y: 90, distance: 99.9
click at [275, 90] on p "Restore your health and bring peace back to your home with this simple, clinica…" at bounding box center [283, 86] width 214 height 13
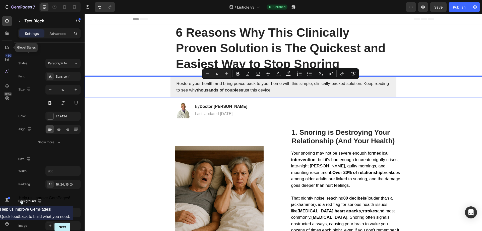
copy p "Restore your health and bring peace back to your home with this simple, clinica…"
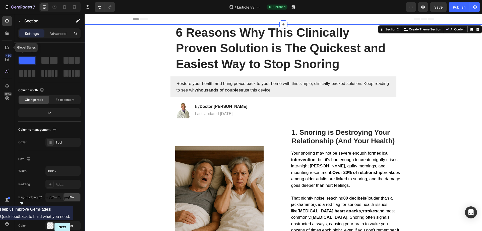
click at [335, 7] on div "/ Listicle v3 Published" at bounding box center [262, 7] width 287 height 10
click at [262, 41] on p "6 Reasons Why This Clinically Proven Solution is The Quickest and Easiest Way t…" at bounding box center [283, 48] width 215 height 47
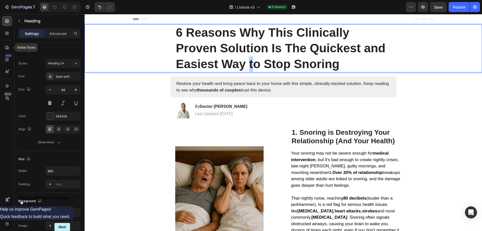
click at [247, 65] on p "6 Reasons Why This Clinically Proven Solution Is The Quickest and Easiest Way t…" at bounding box center [283, 48] width 215 height 47
click at [381, 8] on div "Publish" at bounding box center [459, 7] width 13 height 5
drag, startPoint x: 273, startPoint y: 49, endPoint x: 271, endPoint y: 48, distance: 2.8
click at [271, 48] on p "6 Reasons Why This Clinically Proven Solution Is The Quickest and Easiest Way T…" at bounding box center [283, 48] width 215 height 47
drag, startPoint x: 290, startPoint y: 50, endPoint x: 285, endPoint y: 50, distance: 4.8
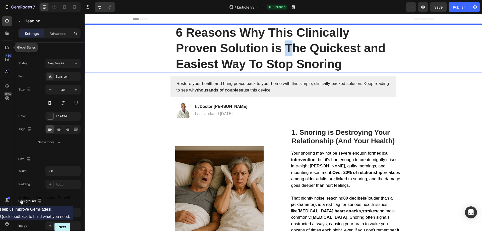
click at [285, 50] on p "6 Reasons Why This Clinically Proven Solution is The Quickest and Easiest Way T…" at bounding box center [283, 48] width 215 height 47
drag, startPoint x: 253, startPoint y: 64, endPoint x: 249, endPoint y: 64, distance: 3.8
click at [249, 64] on p "6 Reasons Why This Clinically Proven Solution is the Quickest and Easiest Way T…" at bounding box center [283, 48] width 215 height 47
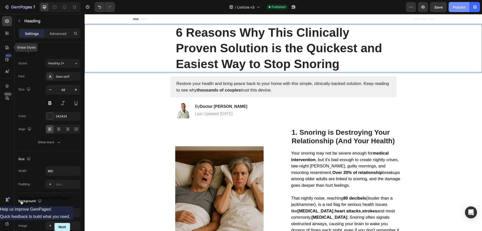
click at [381, 10] on div "Publish" at bounding box center [459, 7] width 13 height 5
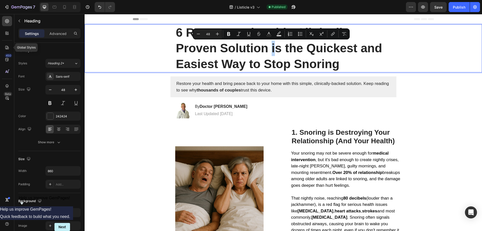
drag, startPoint x: 275, startPoint y: 51, endPoint x: 269, endPoint y: 51, distance: 5.3
click at [269, 51] on p "6 Reasons Why This Clinically Proven Solution is the Quickest and Easiest Way t…" at bounding box center [283, 48] width 215 height 47
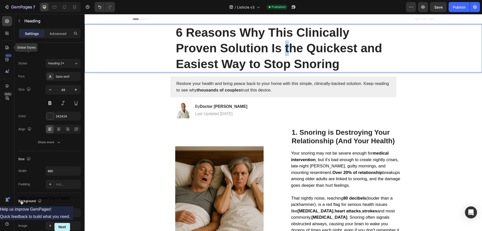
click at [284, 47] on p "6 Reasons Why This Clinically Proven Solution Is the Quickest and Easiest Way t…" at bounding box center [283, 48] width 215 height 47
click at [247, 65] on p "6 Reasons Why This Clinically Proven Solution Is The Quickest and Easiest Way t…" at bounding box center [283, 48] width 215 height 47
drag, startPoint x: 366, startPoint y: 51, endPoint x: 364, endPoint y: 50, distance: 2.6
click at [364, 50] on p "6 Reasons Why This Clinically Proven Solution Is The Quickest and Easiest Way T…" at bounding box center [283, 48] width 215 height 47
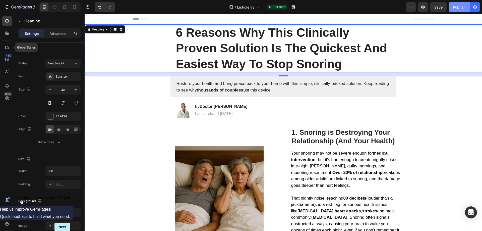
click at [381, 7] on div "Publish" at bounding box center [459, 7] width 13 height 5
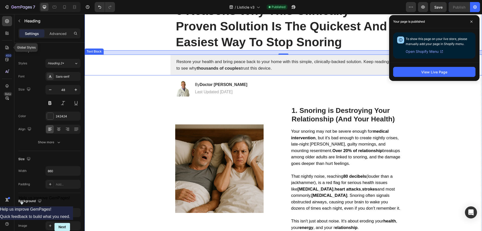
scroll to position [25, 0]
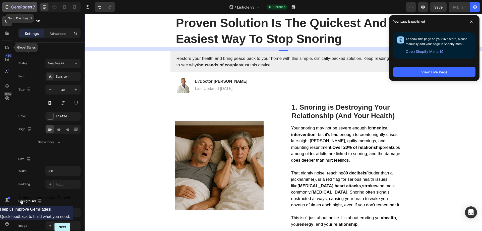
click at [6, 8] on icon "button" at bounding box center [6, 7] width 5 height 5
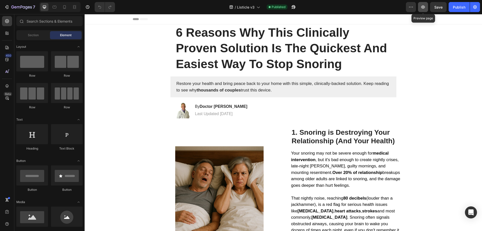
click at [423, 9] on icon "button" at bounding box center [422, 7] width 5 height 5
click at [475, 7] on icon "button" at bounding box center [474, 7] width 1 height 1
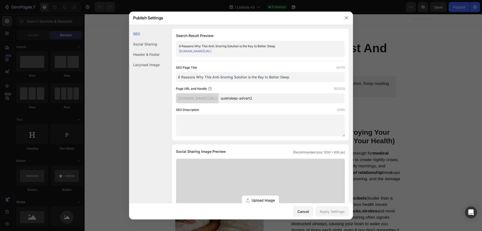
click at [211, 49] on link "wvr31c-ny.myshopify.com/pages/quietsleep-advert2" at bounding box center [195, 51] width 32 height 4
